Goal: Task Accomplishment & Management: Use online tool/utility

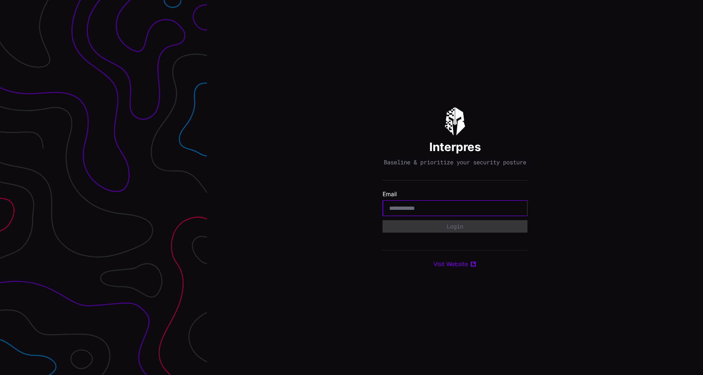
click at [461, 212] on input "email" at bounding box center [455, 207] width 132 height 7
type input "**********"
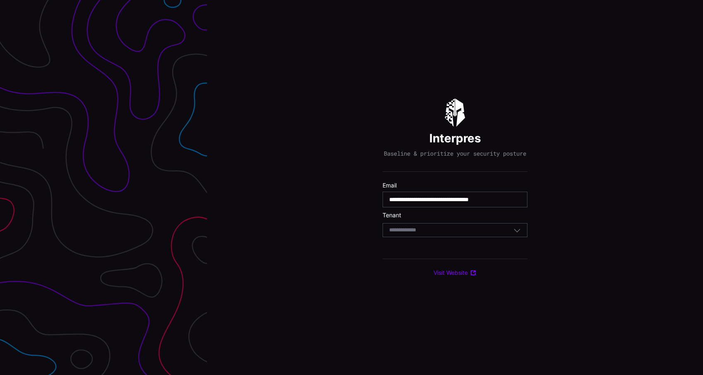
click at [453, 230] on div "Select Tenant" at bounding box center [451, 229] width 124 height 7
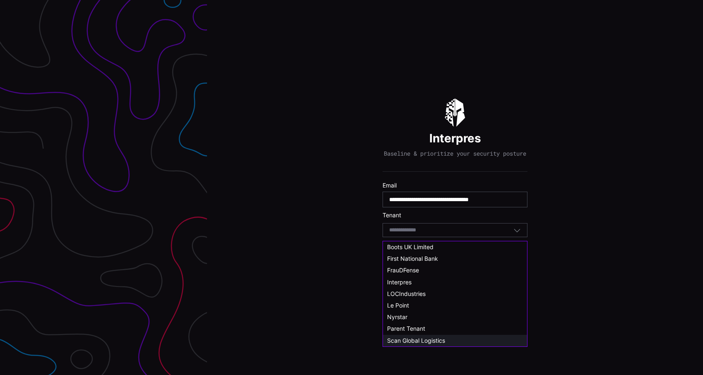
click at [423, 337] on span "Scan Global Logistics" at bounding box center [416, 340] width 58 height 7
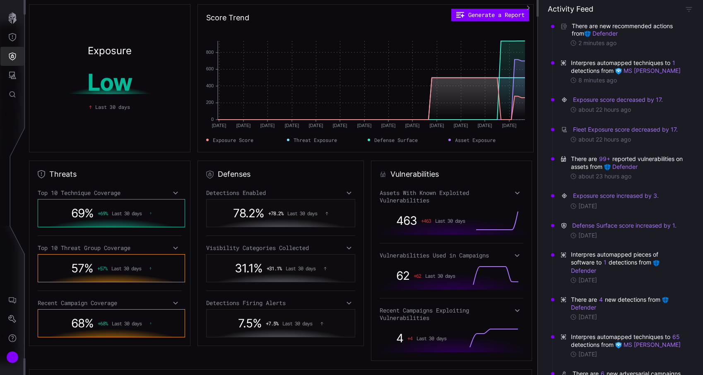
click at [15, 57] on icon "Defense Surface" at bounding box center [12, 56] width 8 height 8
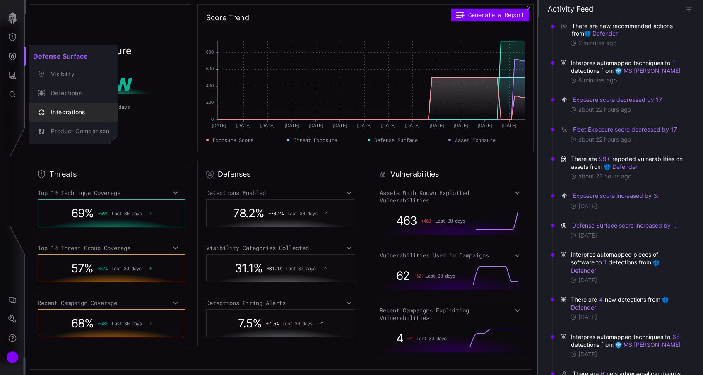
click at [75, 116] on div "Integrations" at bounding box center [78, 112] width 62 height 10
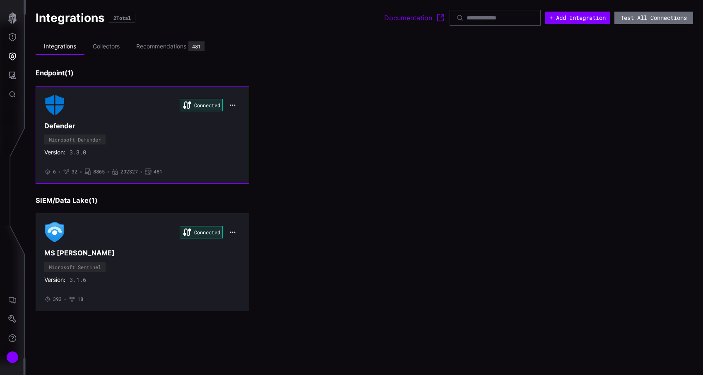
click at [118, 125] on h3 "Defender" at bounding box center [142, 126] width 196 height 9
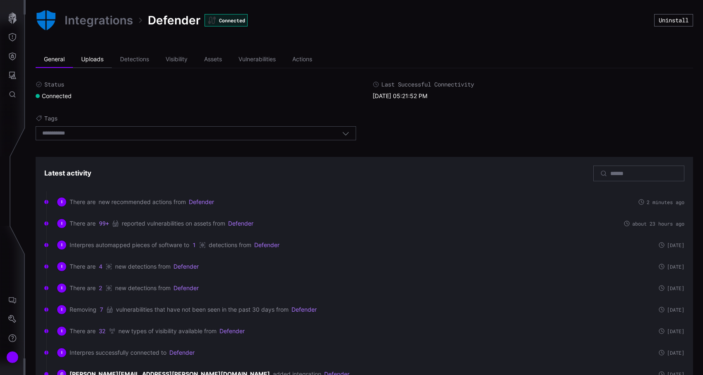
click at [97, 67] on li "Uploads" at bounding box center [92, 59] width 39 height 17
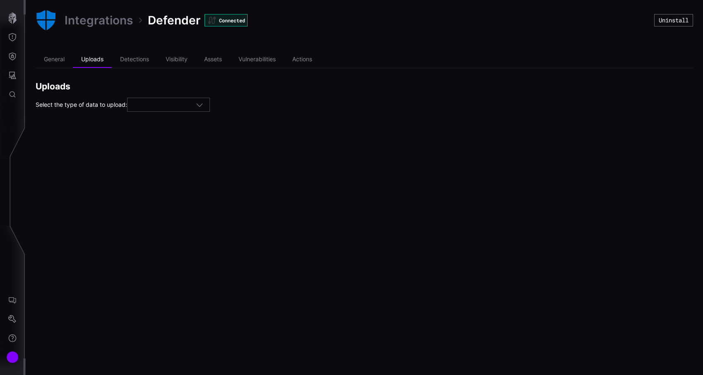
click at [135, 98] on div at bounding box center [168, 105] width 83 height 14
click at [151, 114] on div "Assets" at bounding box center [172, 118] width 82 height 12
type input "******"
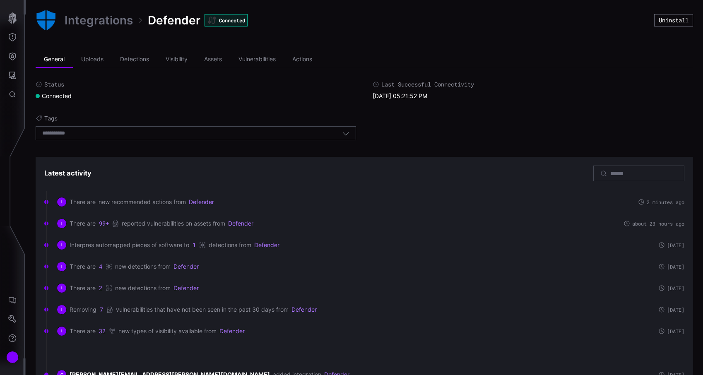
click at [16, 368] on div at bounding box center [13, 300] width 26 height 149
click at [14, 358] on div "Account" at bounding box center [12, 357] width 12 height 12
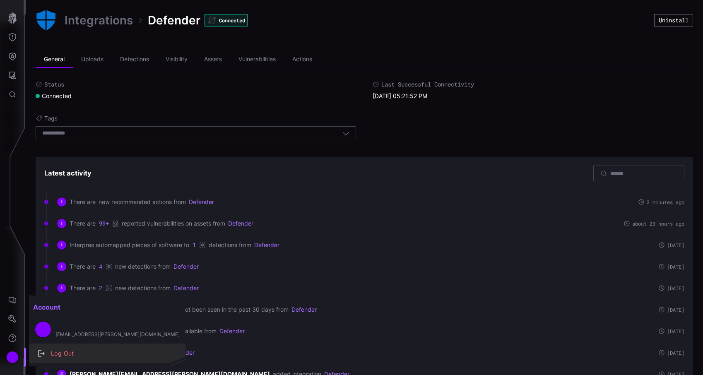
click at [69, 355] on div "Log Out" at bounding box center [112, 353] width 130 height 10
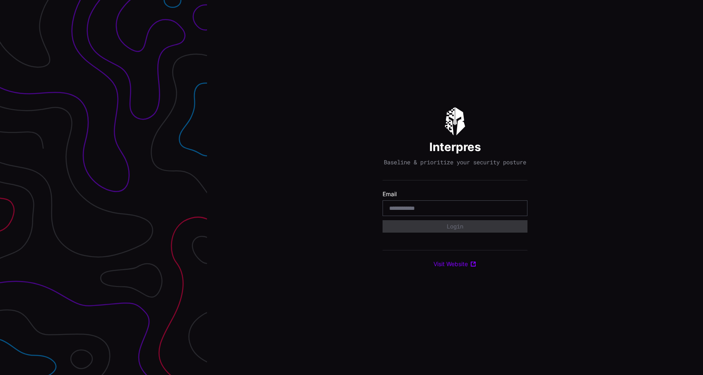
type input "**********"
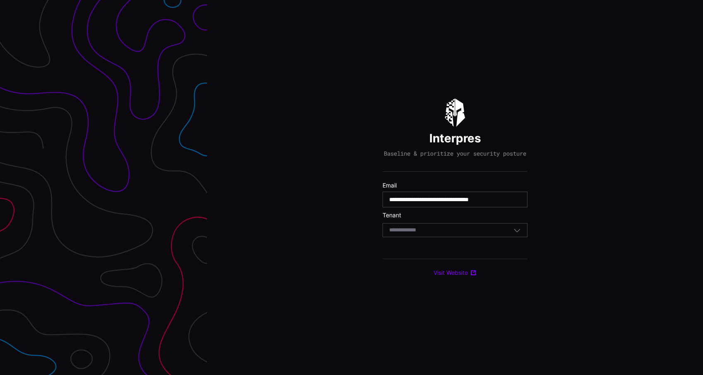
click at [424, 227] on div "Select Tenant" at bounding box center [454, 230] width 145 height 14
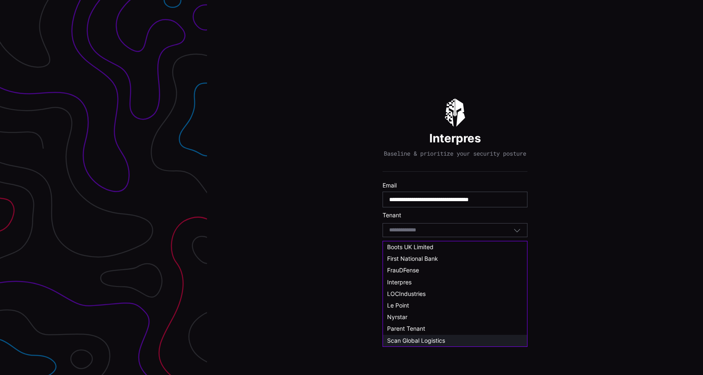
click at [418, 338] on span "Scan Global Logistics" at bounding box center [416, 340] width 58 height 7
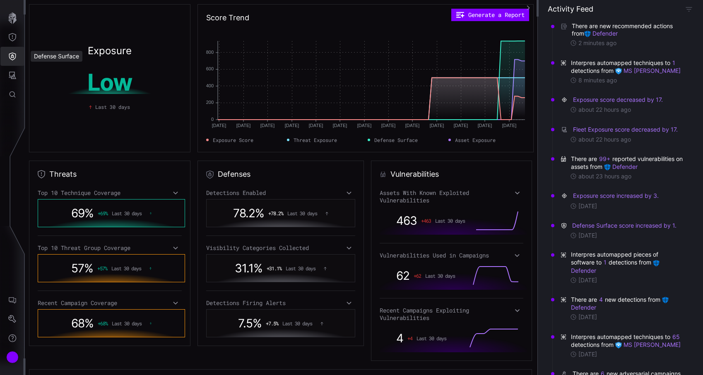
click at [14, 62] on button "Defense Surface" at bounding box center [12, 56] width 24 height 19
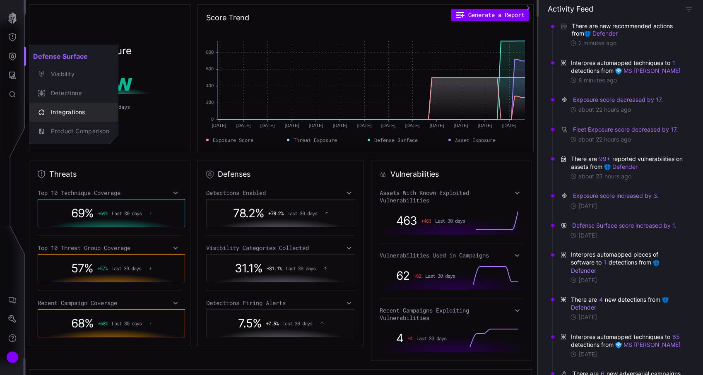
click at [65, 118] on button "Integrations" at bounding box center [73, 112] width 89 height 19
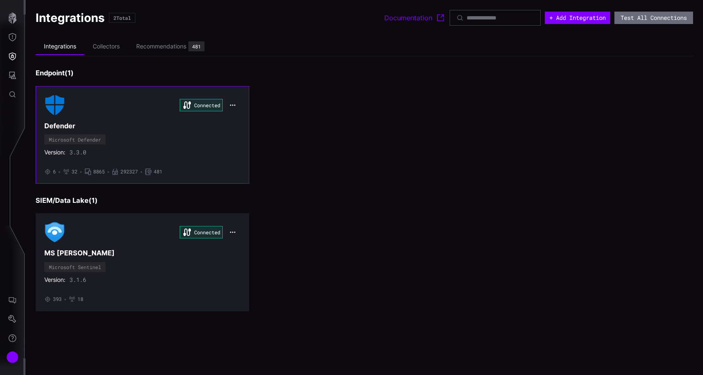
click at [101, 130] on h3 "Defender" at bounding box center [142, 126] width 196 height 9
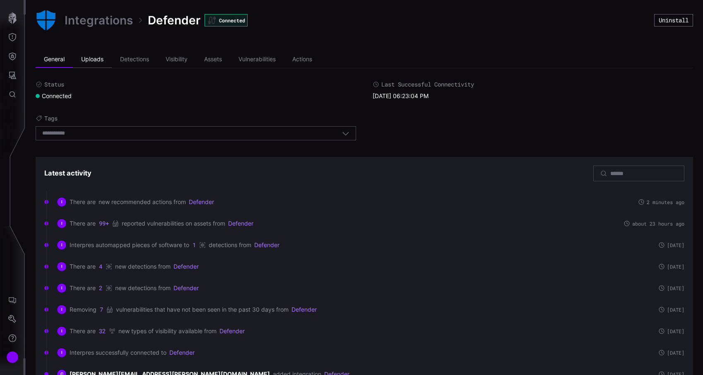
click at [105, 59] on li "Uploads" at bounding box center [92, 59] width 39 height 17
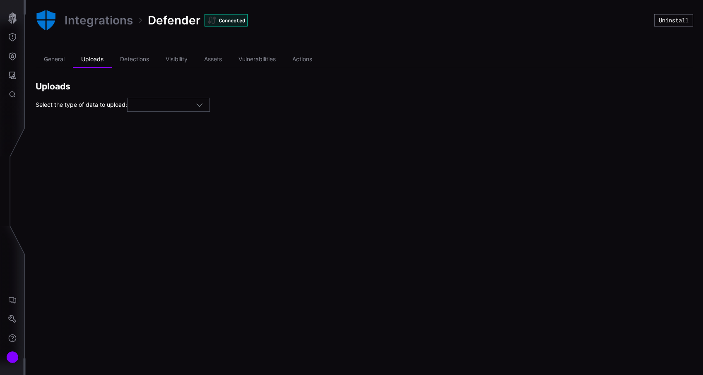
click at [170, 111] on div at bounding box center [168, 105] width 83 height 14
click at [167, 120] on div "Assets" at bounding box center [172, 117] width 74 height 7
type input "******"
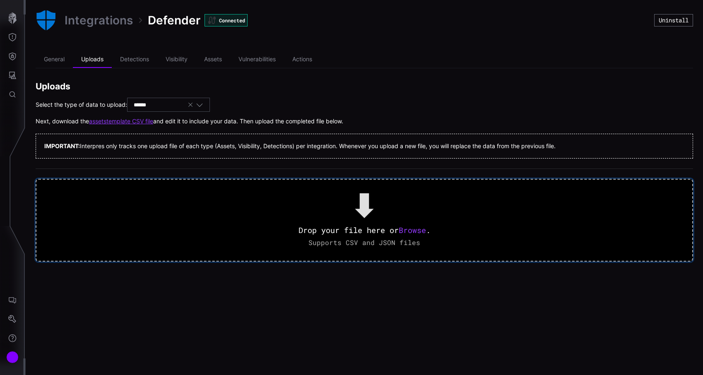
click at [414, 228] on span "Browse" at bounding box center [411, 230] width 27 height 10
